Goal: Task Accomplishment & Management: Manage account settings

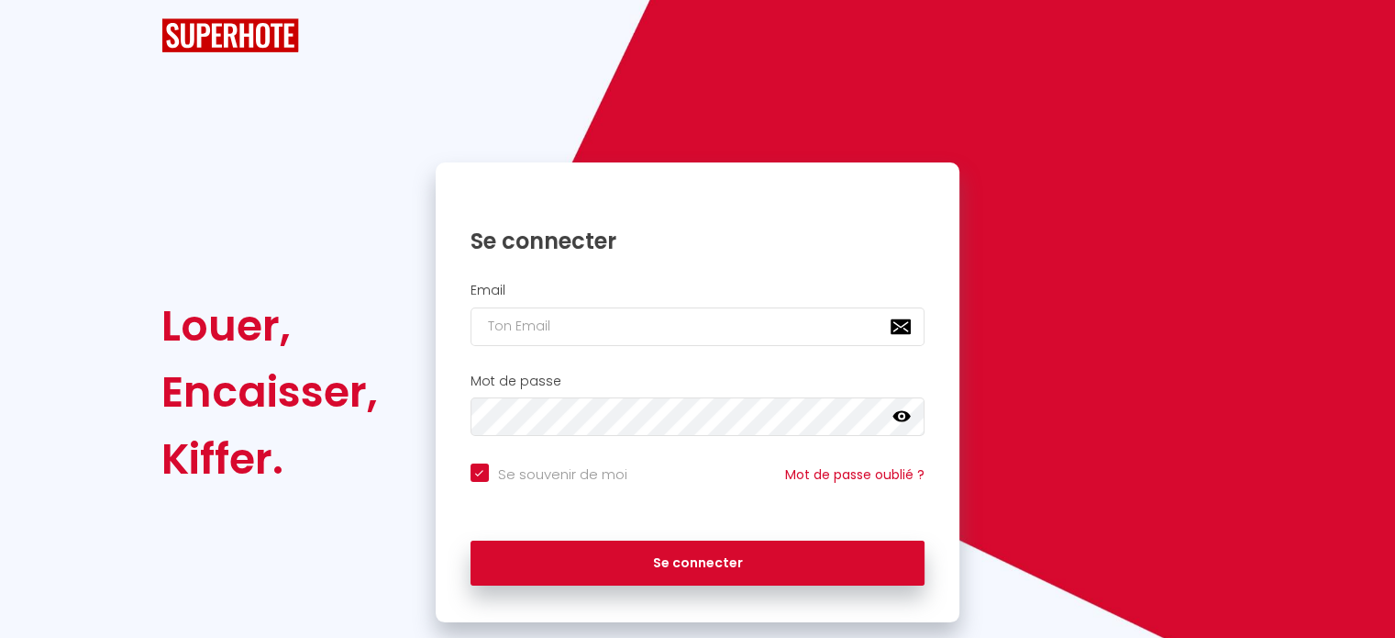
checkbox input "true"
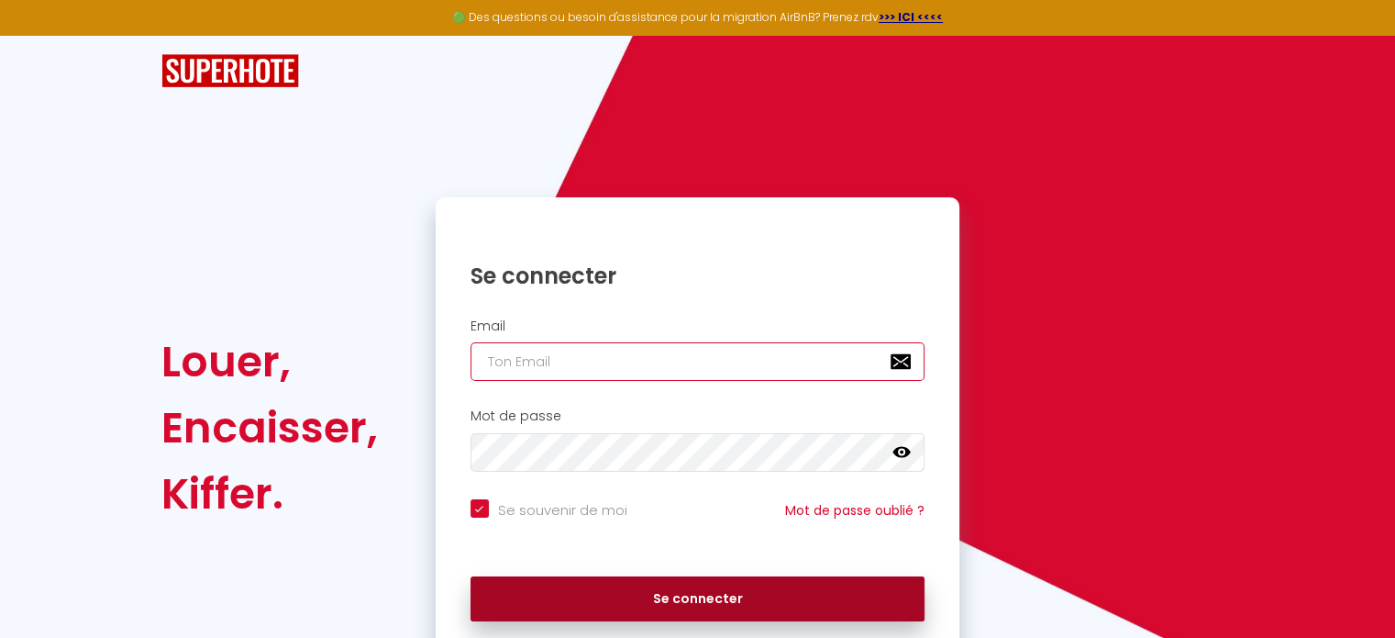
type input "[EMAIL_ADDRESS][DOMAIN_NAME]"
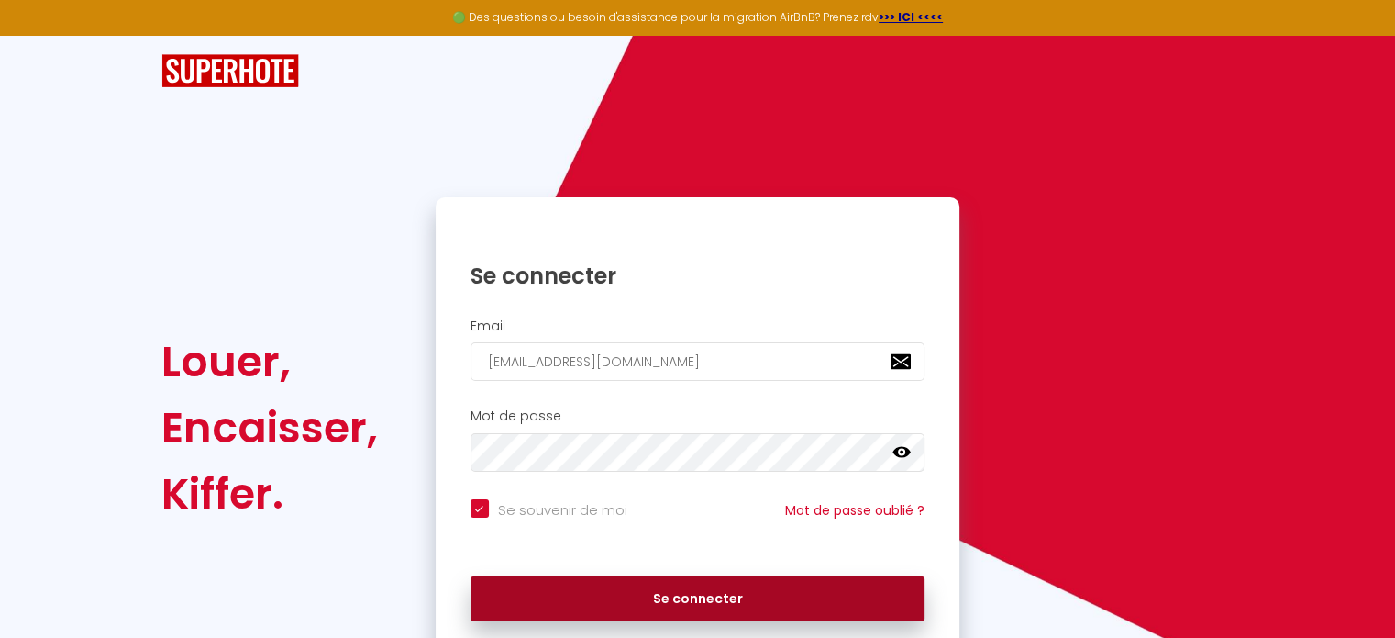
click at [698, 597] on button "Se connecter" at bounding box center [698, 599] width 455 height 46
checkbox input "true"
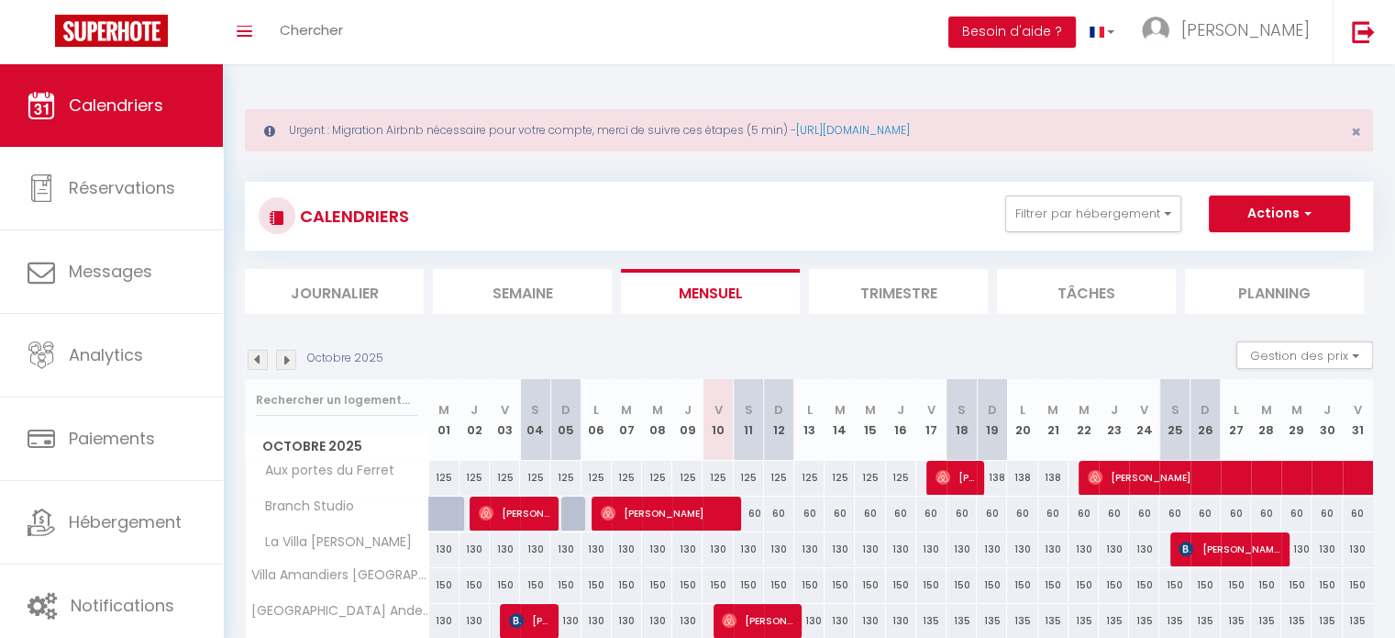
click at [1017, 619] on div "135" at bounding box center [1022, 621] width 30 height 34
type input "135"
type input "Lun 20 Octobre 2025"
type input "[DATE]"
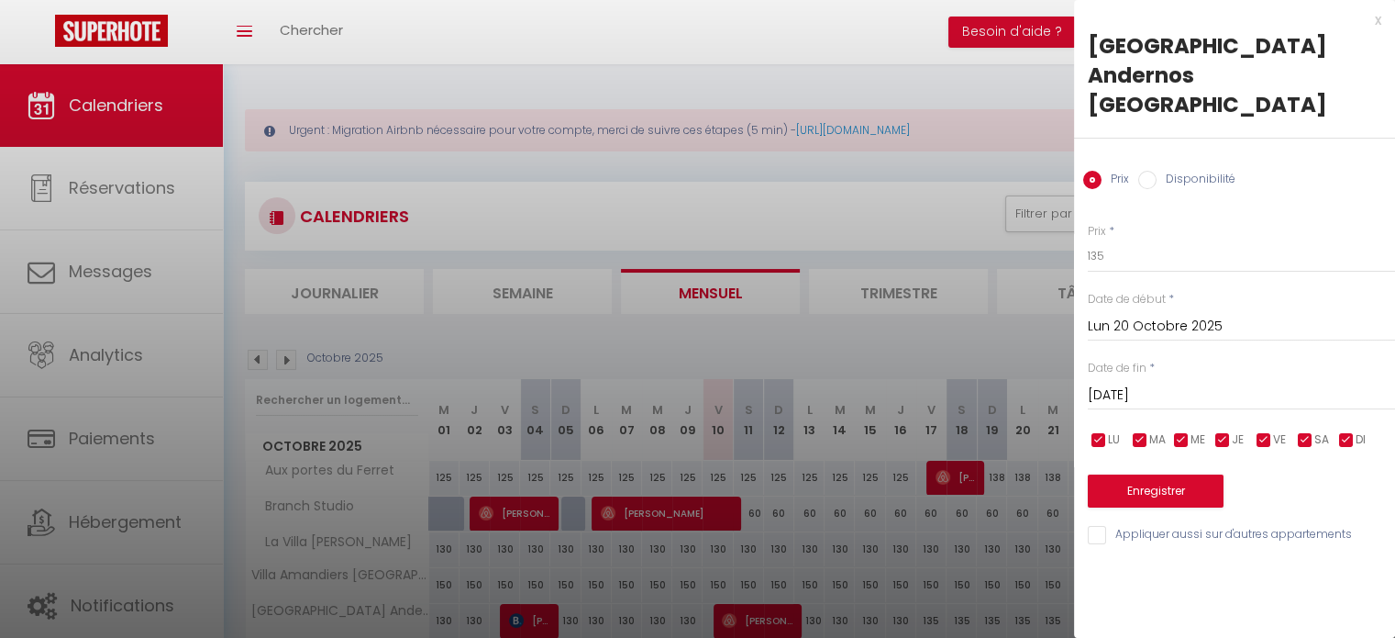
click at [1380, 19] on div "x" at bounding box center [1227, 20] width 307 height 22
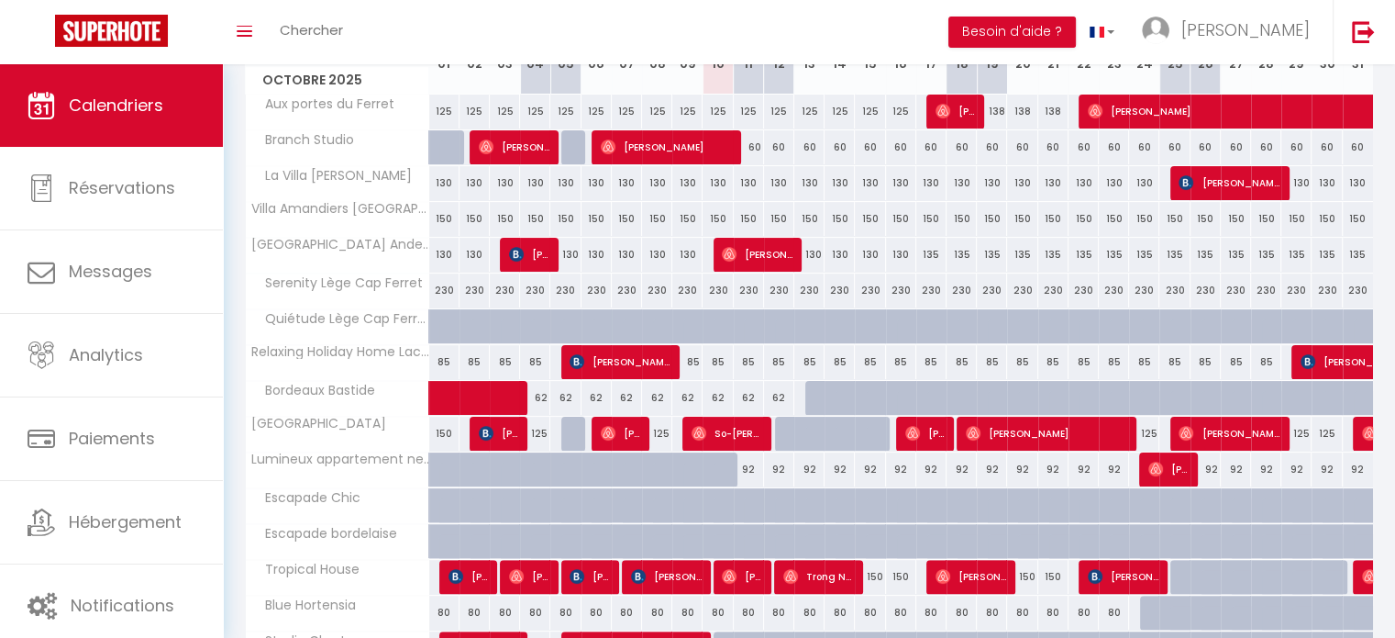
scroll to position [609, 0]
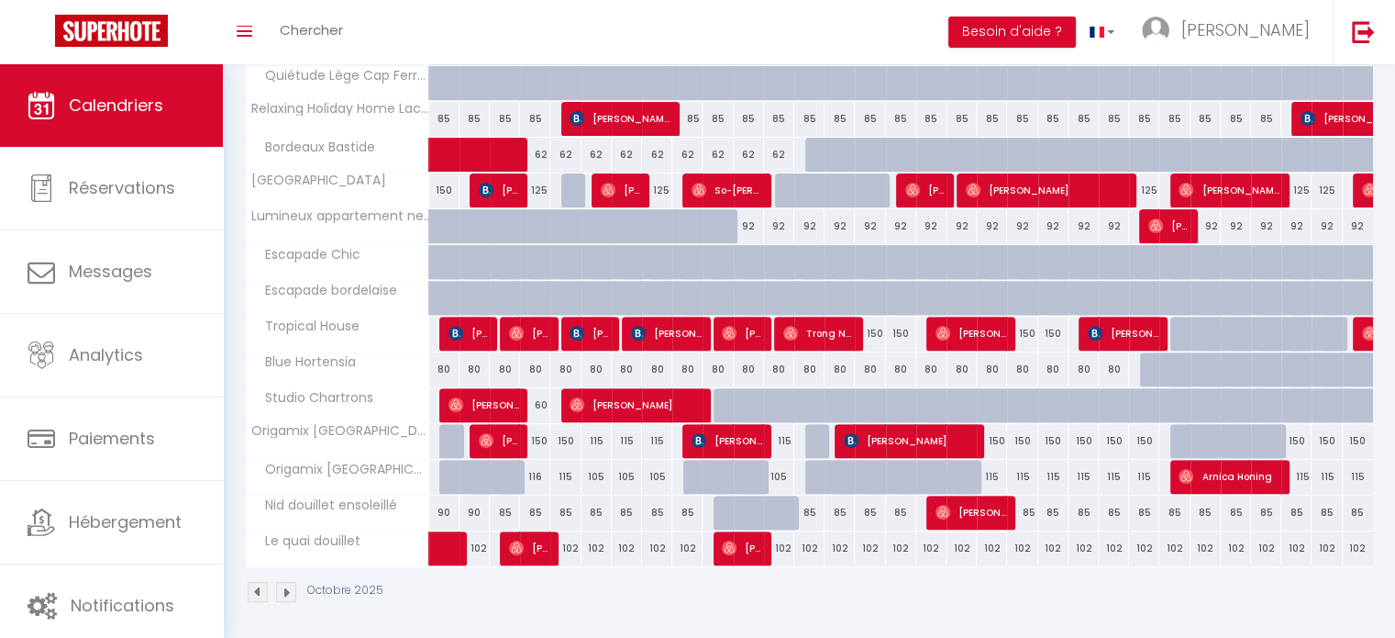
click at [1117, 454] on td "150" at bounding box center [1114, 441] width 30 height 36
type input "150"
type input "Jeu 23 Octobre 2025"
type input "Ven 24 Octobre 2025"
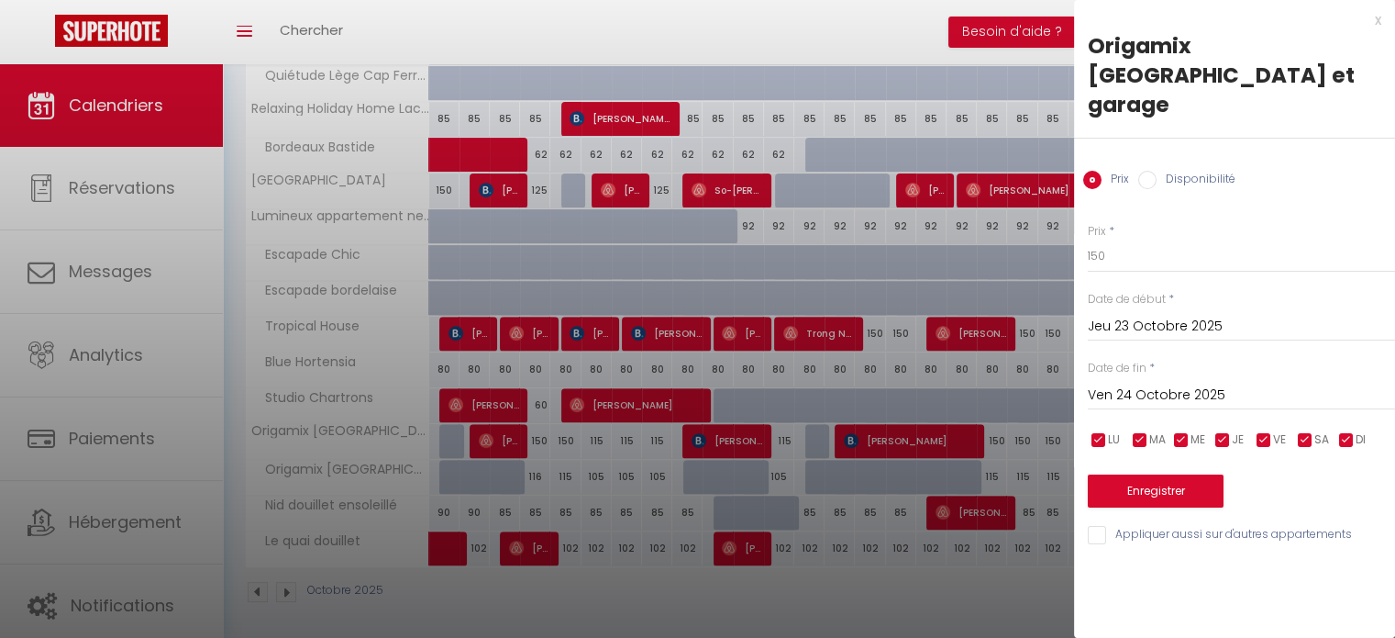
click at [1380, 17] on div "x" at bounding box center [1227, 20] width 307 height 22
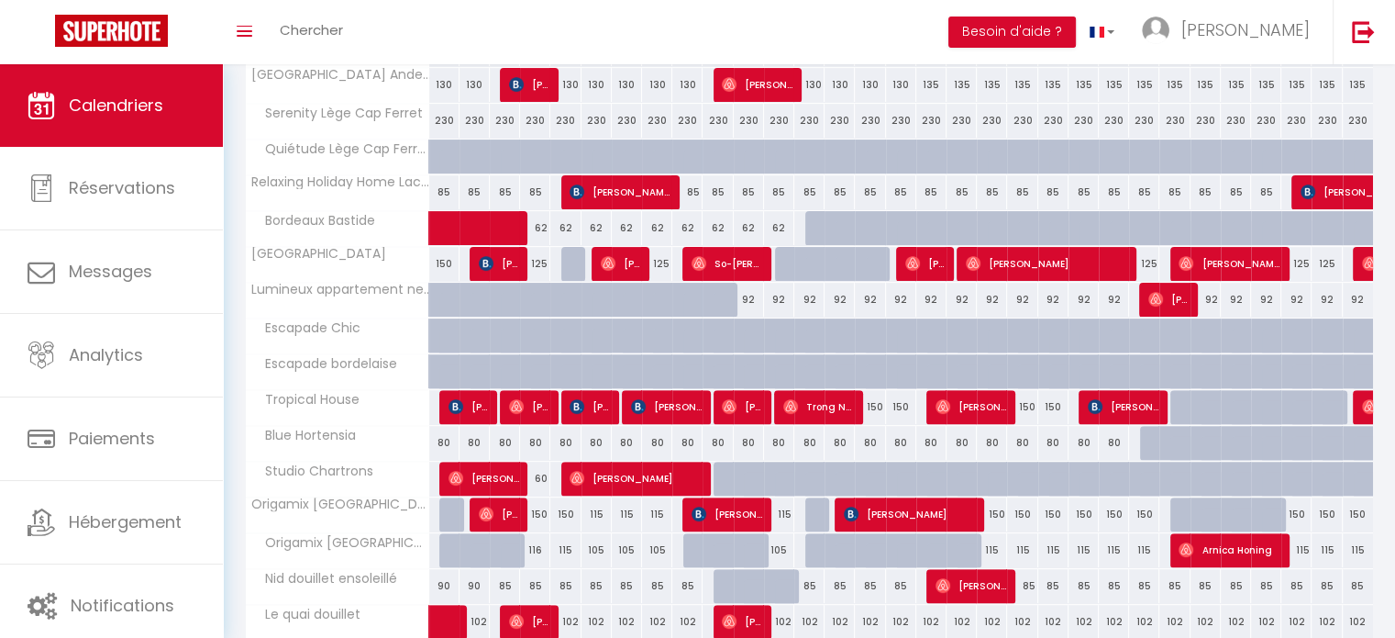
scroll to position [536, 0]
click at [1317, 185] on span "[PERSON_NAME]" at bounding box center [1385, 191] width 169 height 35
select select "OK"
select select "KO"
select select "0"
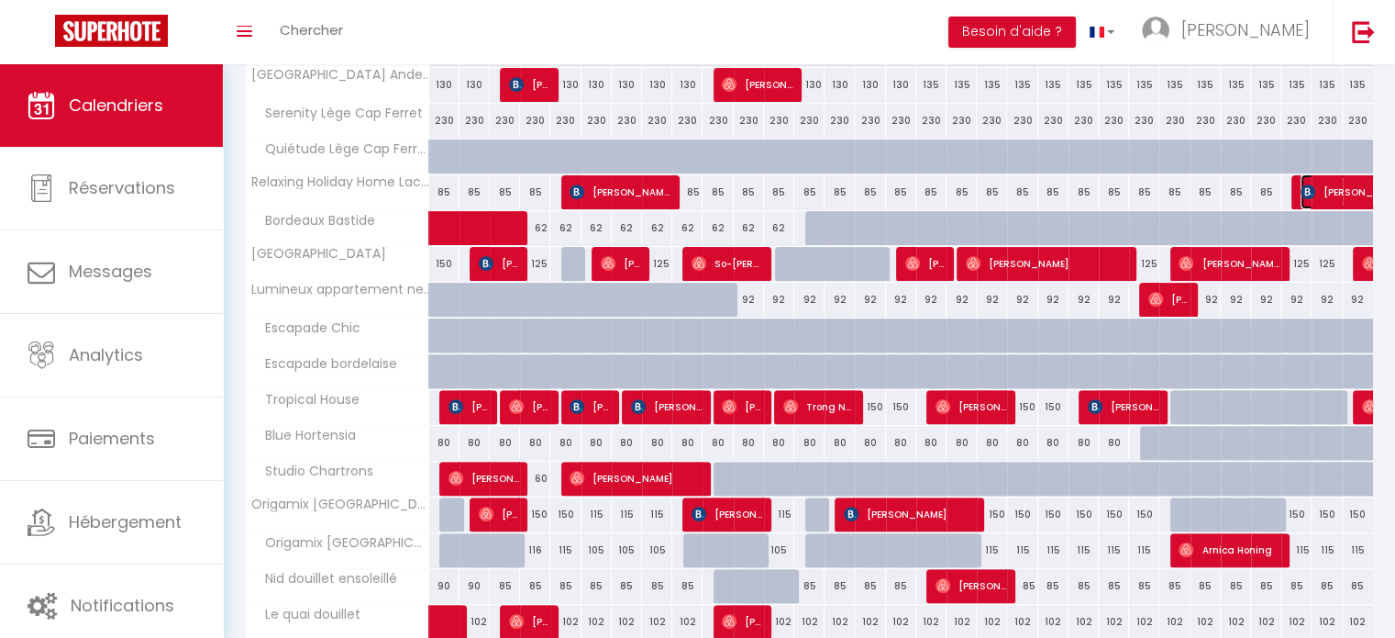
select select "0"
select select "1"
select select
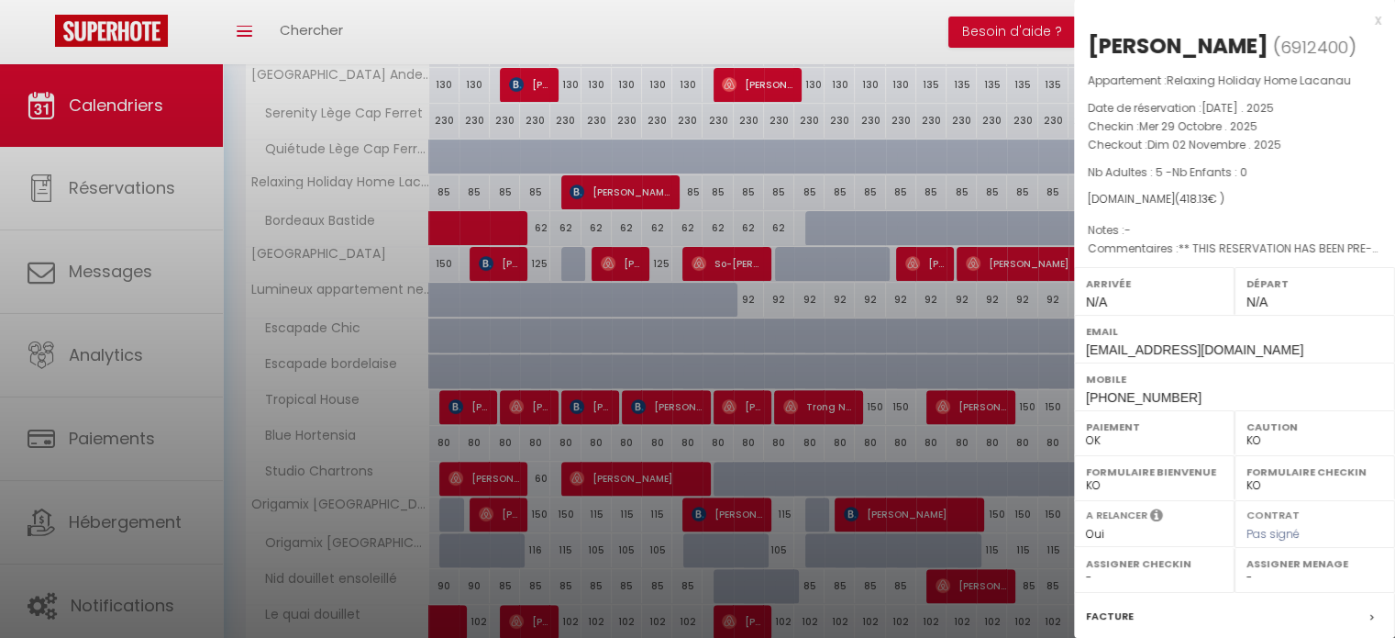
click at [1367, 23] on div "x" at bounding box center [1227, 20] width 307 height 22
